Goal: Task Accomplishment & Management: Complete application form

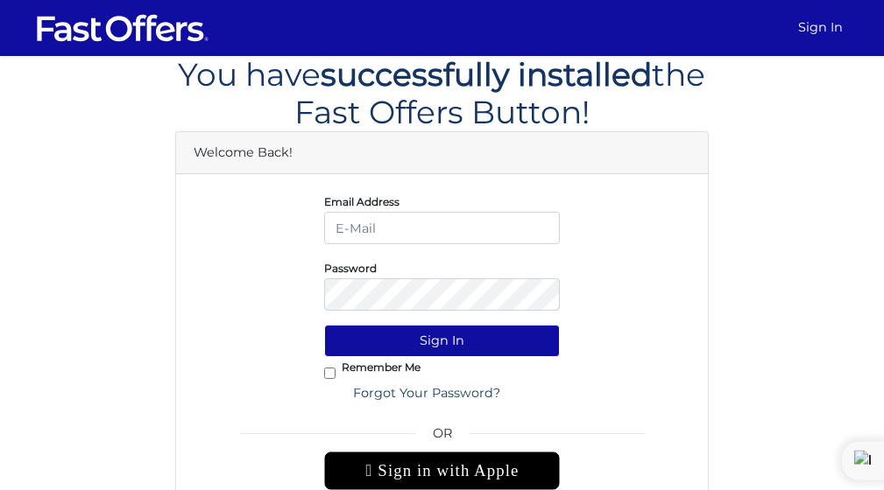
click at [369, 222] on input "email" at bounding box center [442, 228] width 236 height 32
type input "andrepayne212@yahoo.com"
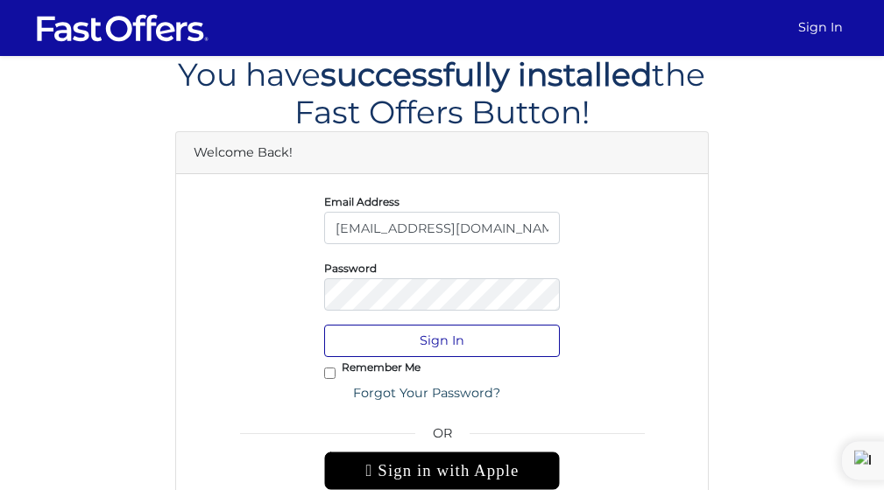
click at [460, 347] on button "Sign In" at bounding box center [442, 341] width 236 height 32
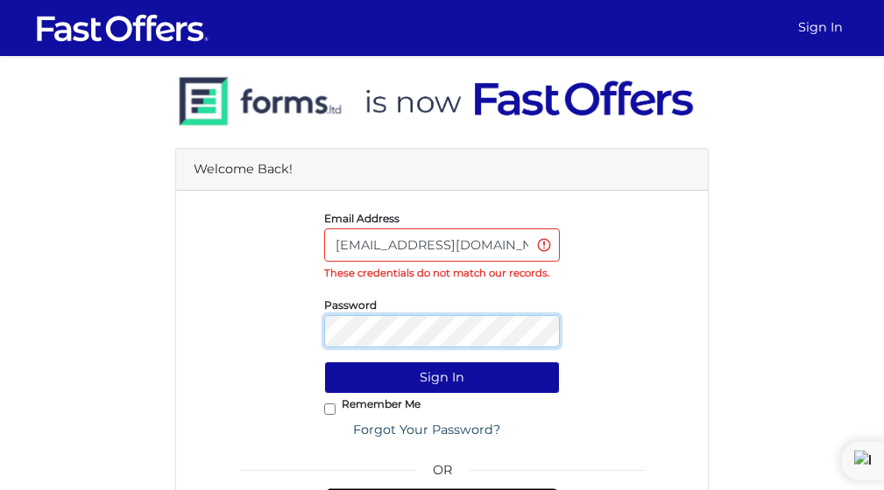
click at [441, 377] on button "Sign In" at bounding box center [442, 378] width 236 height 32
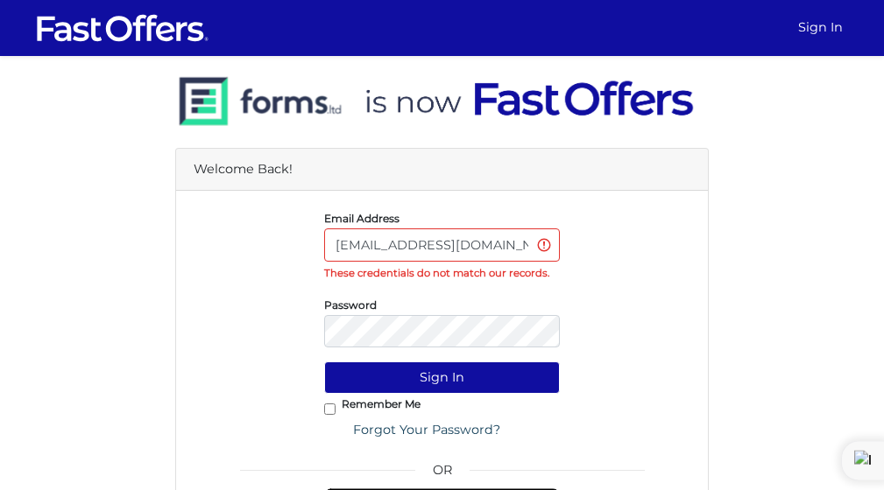
click at [637, 365] on div "Sign In" at bounding box center [442, 378] width 524 height 32
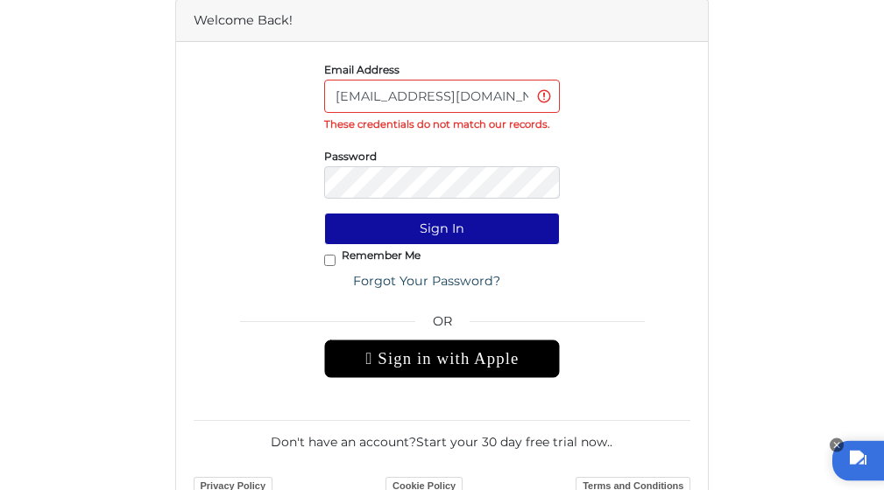
scroll to position [146, 0]
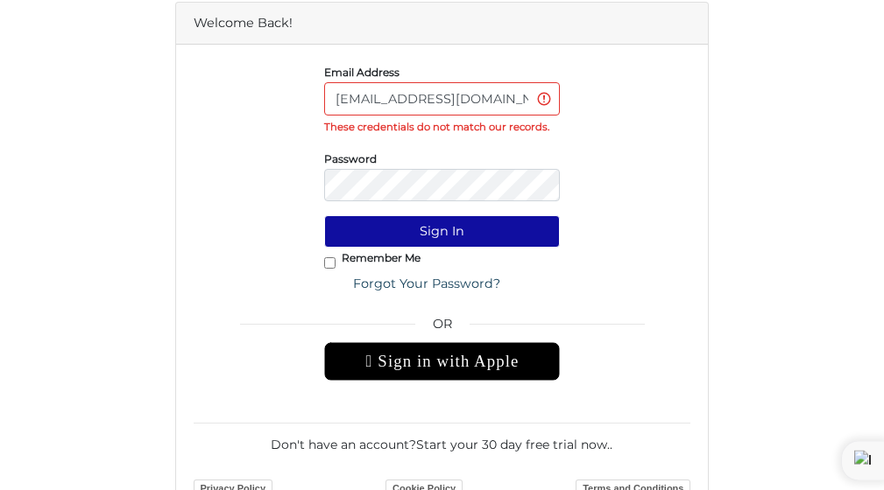
click at [454, 366] on div " Sign in with Apple" at bounding box center [442, 361] width 236 height 39
